Goal: Task Accomplishment & Management: Manage account settings

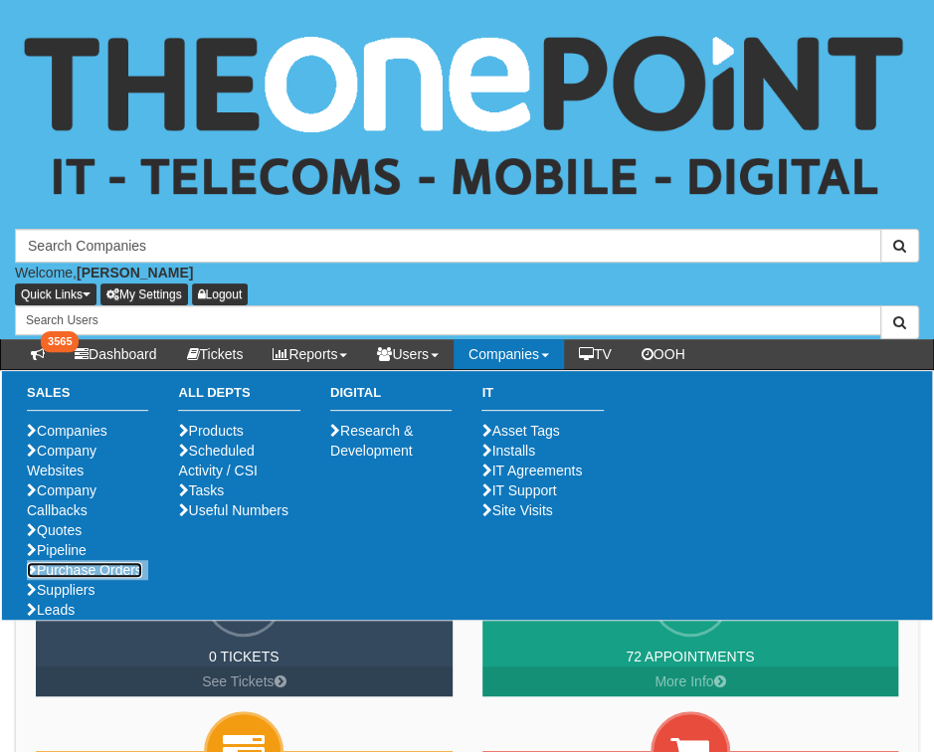
click at [80, 578] on link "Purchase Orders" at bounding box center [84, 570] width 115 height 16
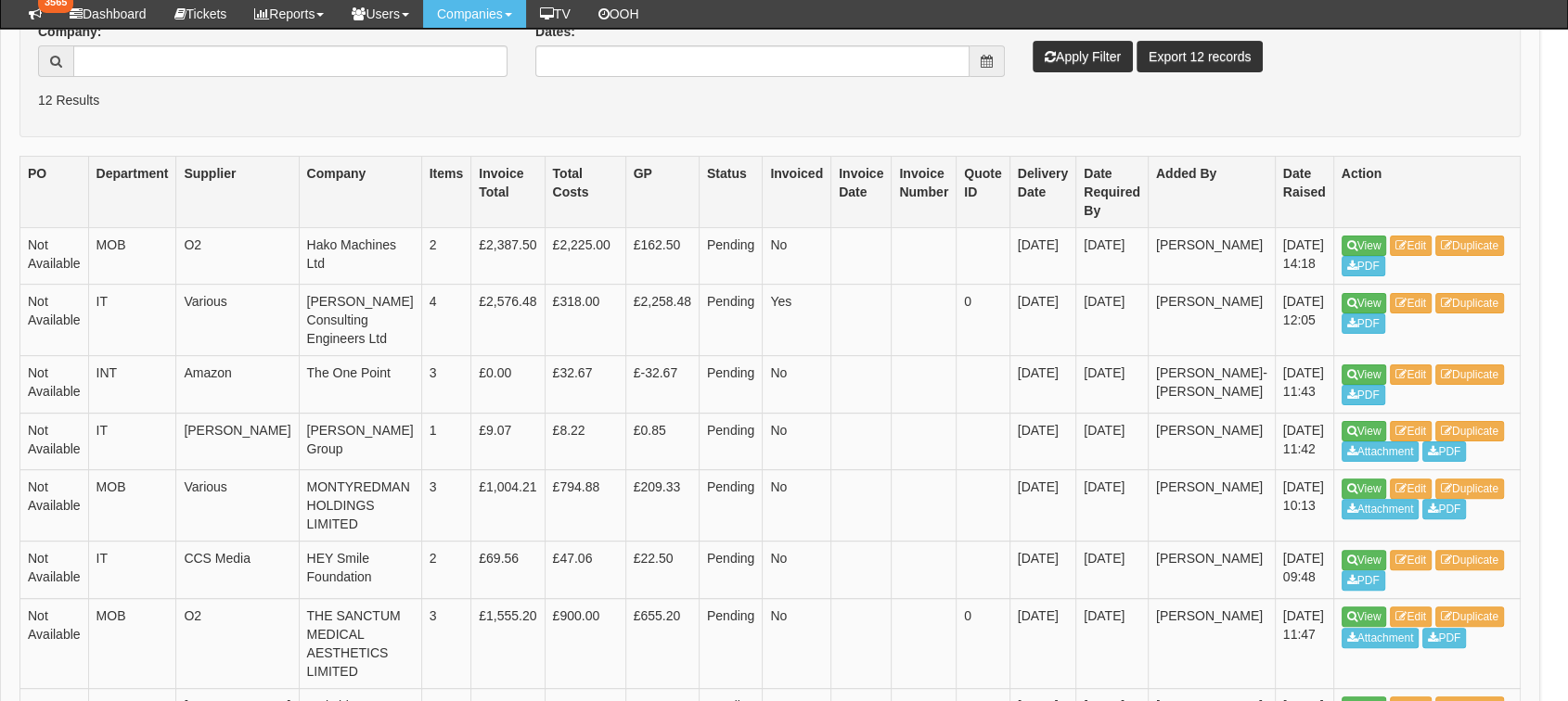
scroll to position [408, 14]
click at [870, 241] on link "View" at bounding box center [1364, 245] width 46 height 21
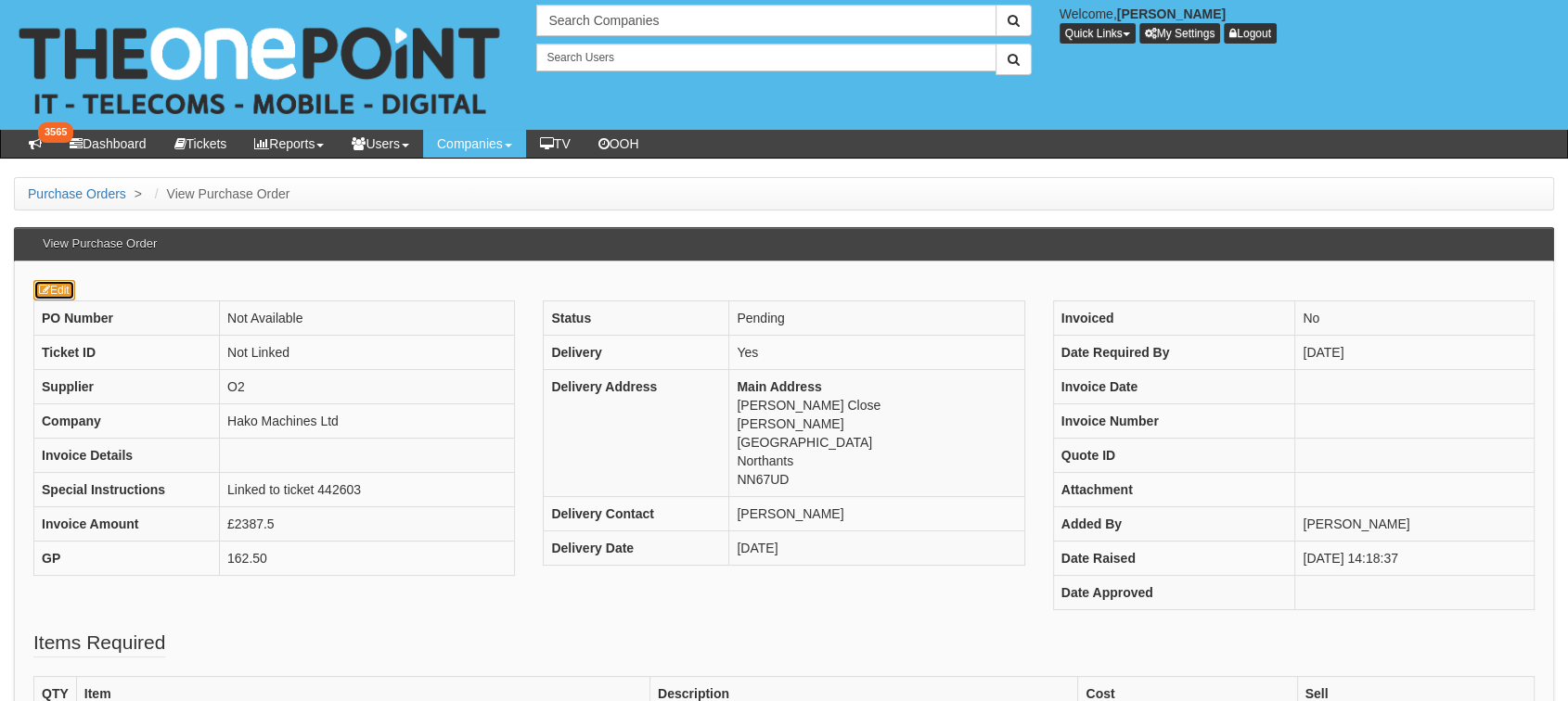
click at [73, 296] on link "Edit" at bounding box center [54, 290] width 42 height 21
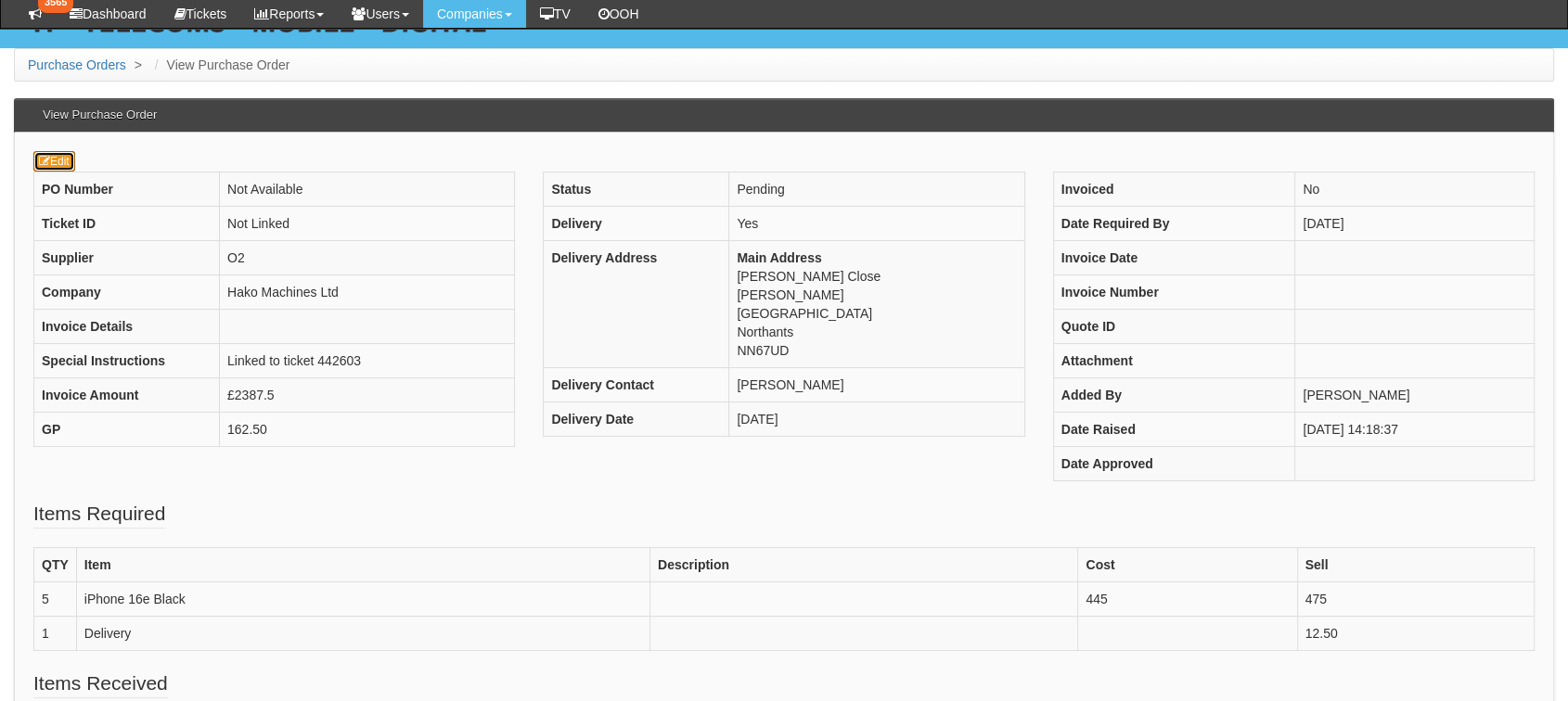
scroll to position [285, 0]
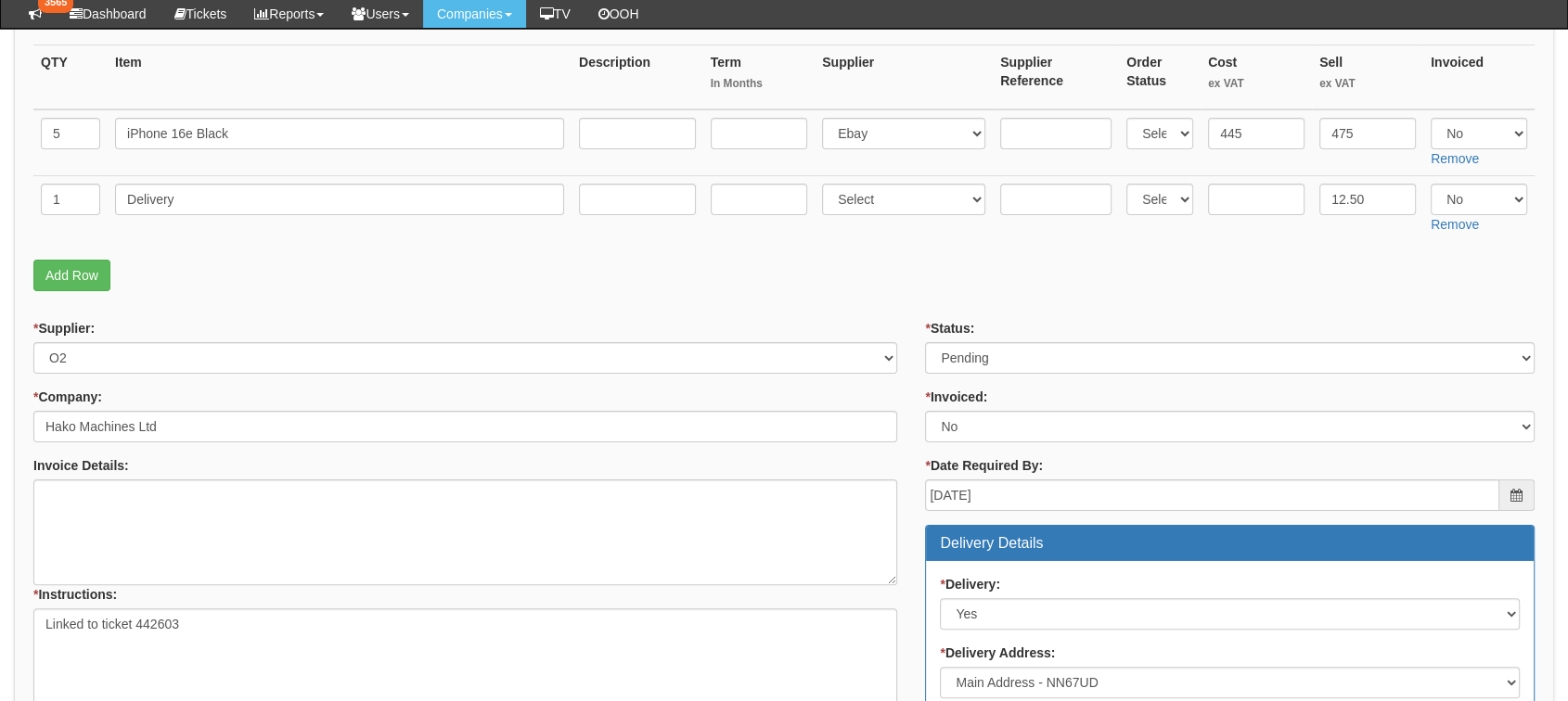
scroll to position [309, 0]
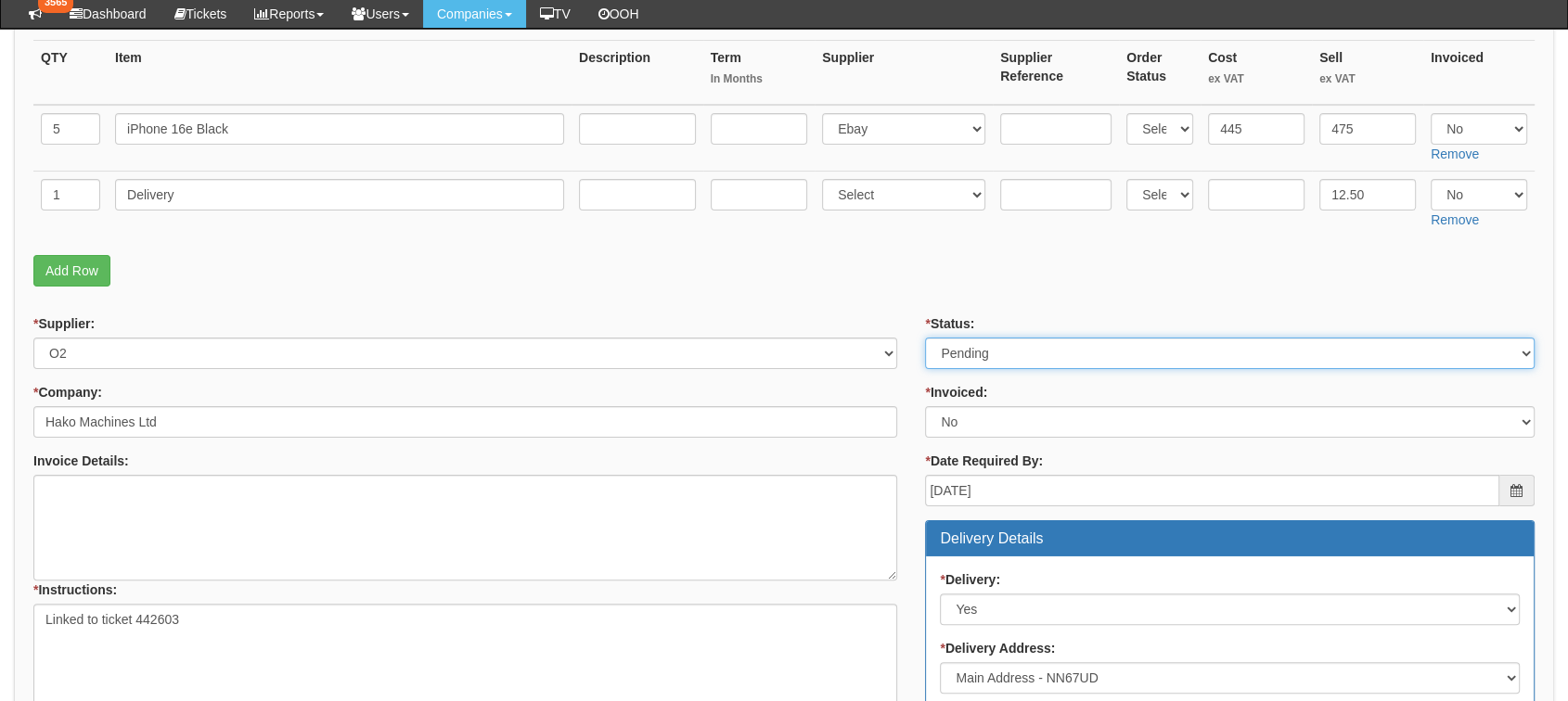
drag, startPoint x: 1076, startPoint y: 350, endPoint x: 1068, endPoint y: 364, distance: 16.1
click at [1076, 350] on select "Select Approved Completed Delivered Invoiced Ordered Ordered to site Part Order…" at bounding box center [1230, 353] width 610 height 32
select select "9"
click at [925, 337] on select "Select Approved Completed Delivered Invoiced Ordered Ordered to site Part Order…" at bounding box center [1230, 353] width 610 height 32
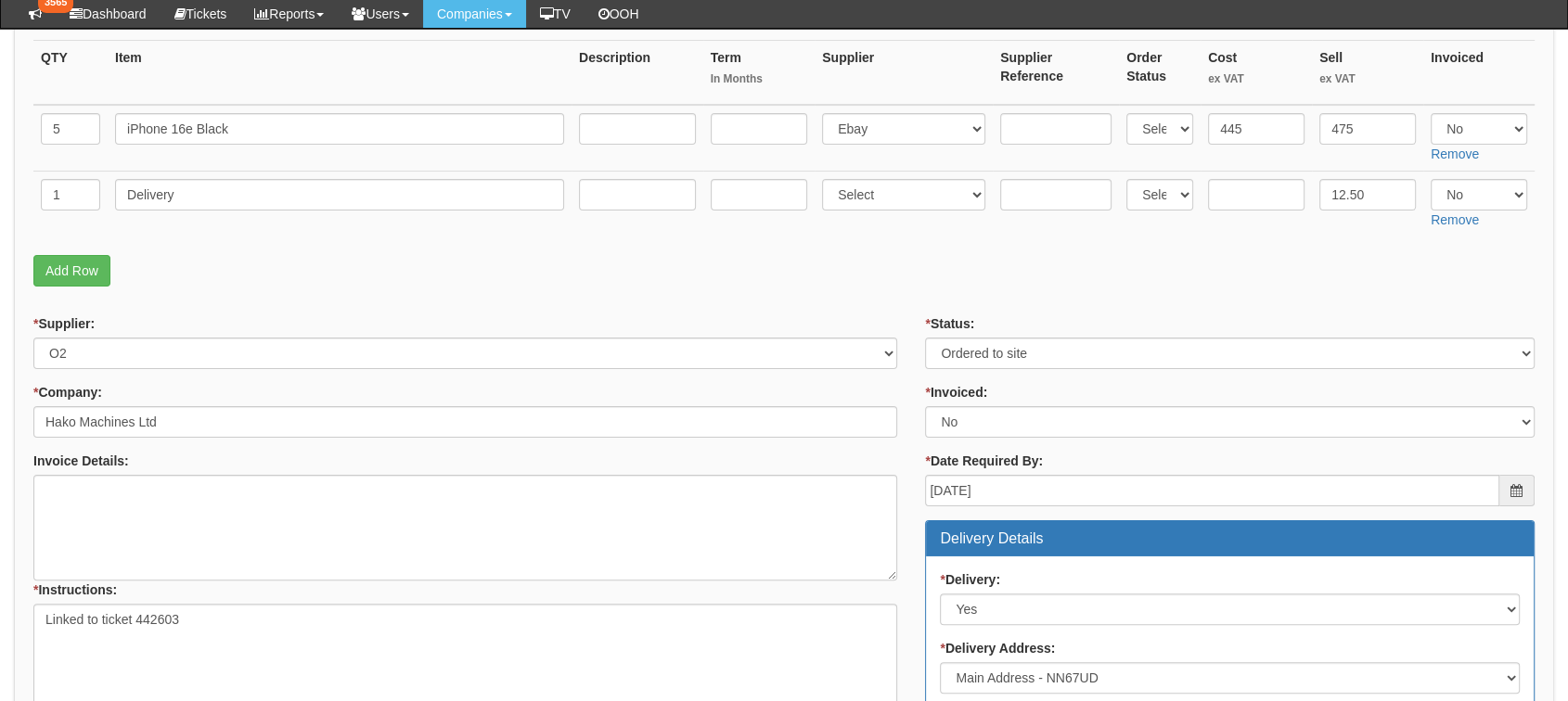
click at [845, 271] on p "Add Row" at bounding box center [784, 271] width 1501 height 32
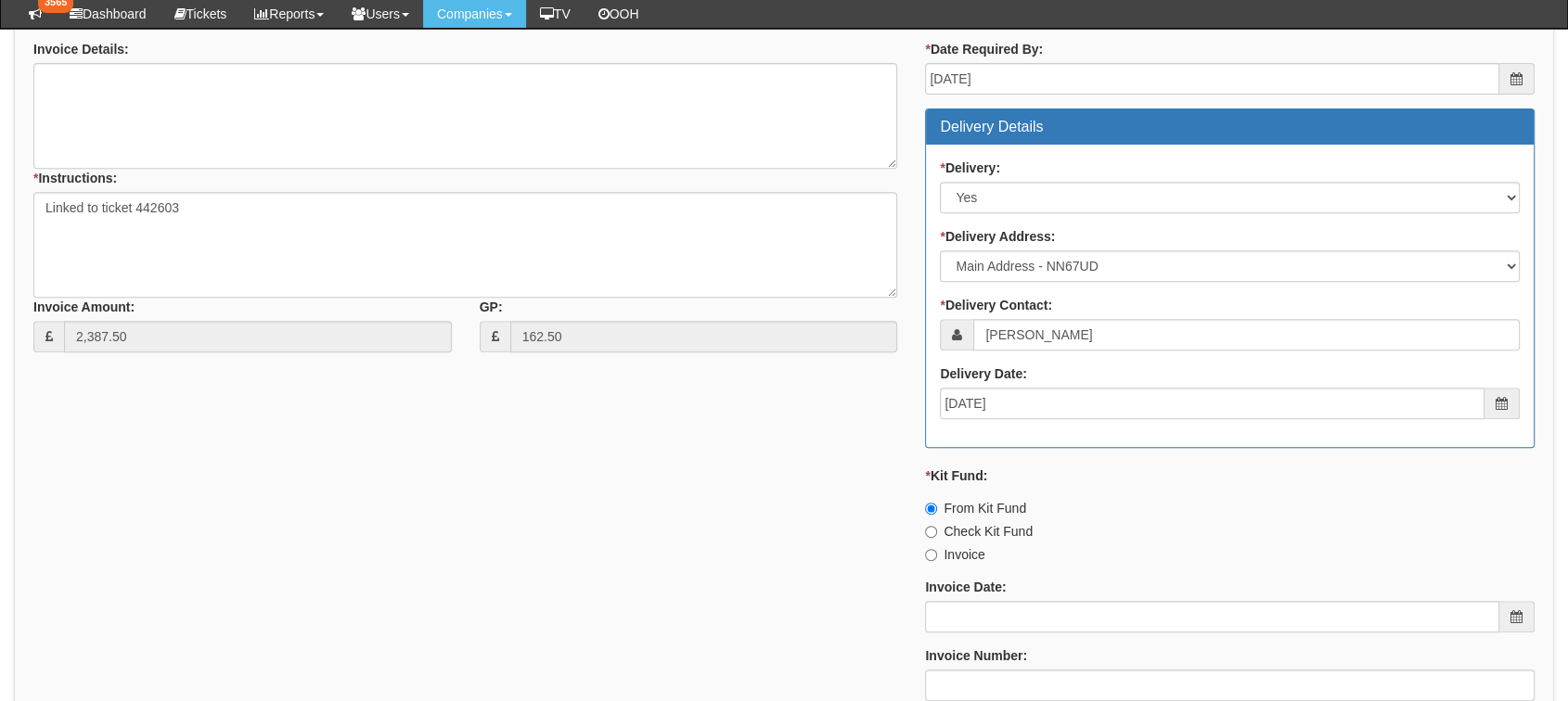
scroll to position [1001, 0]
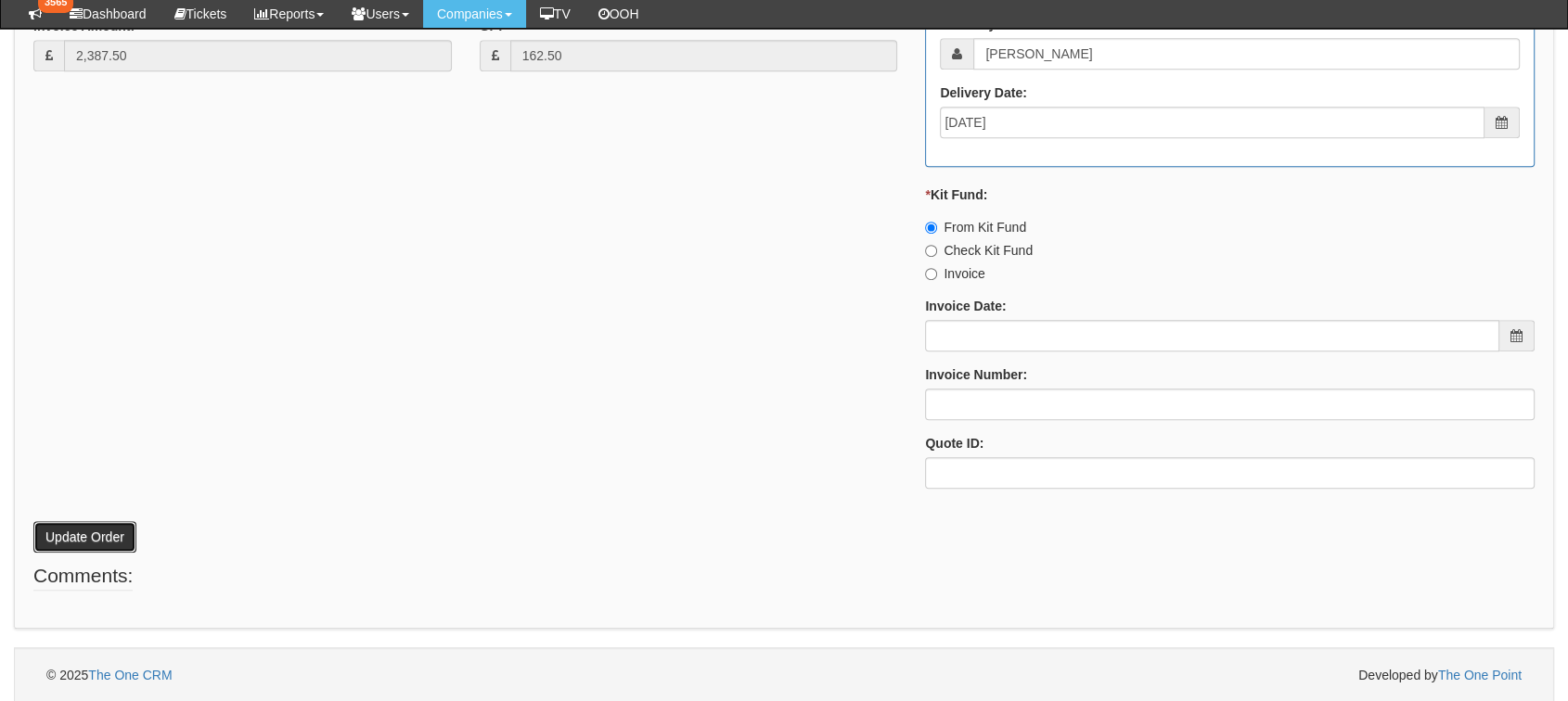
click at [107, 529] on button "Update Order" at bounding box center [85, 537] width 103 height 32
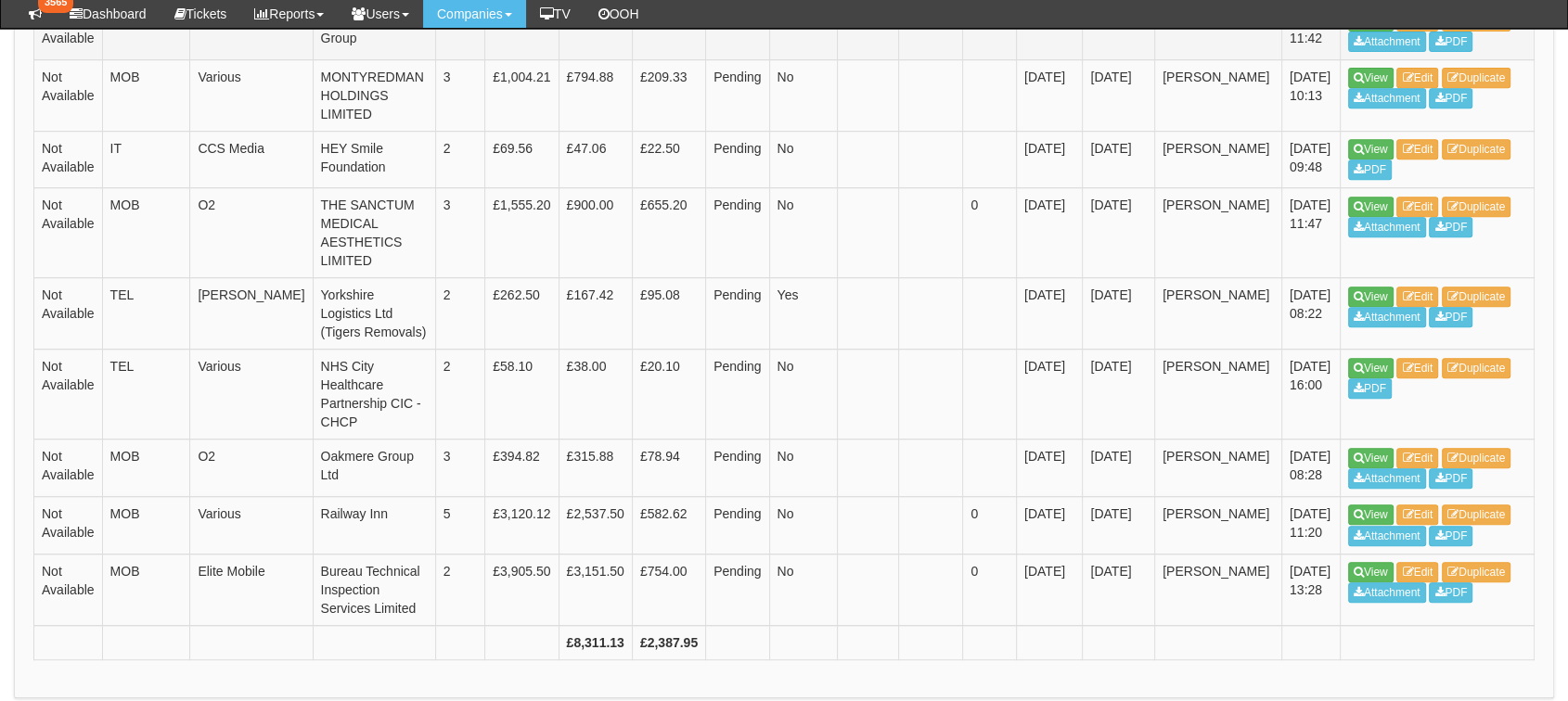
scroll to position [823, 0]
